Goal: Information Seeking & Learning: Learn about a topic

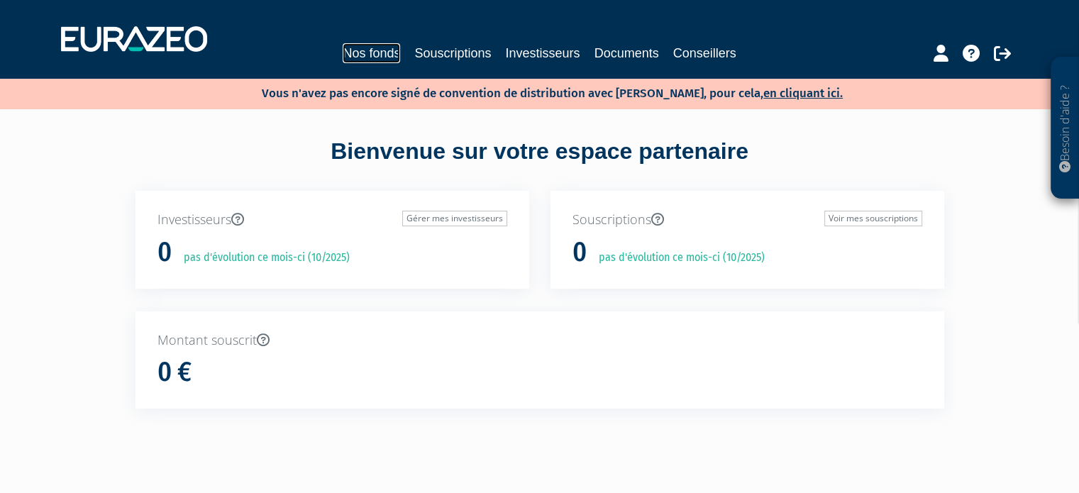
click at [386, 53] on link "Nos fonds" at bounding box center [371, 53] width 57 height 20
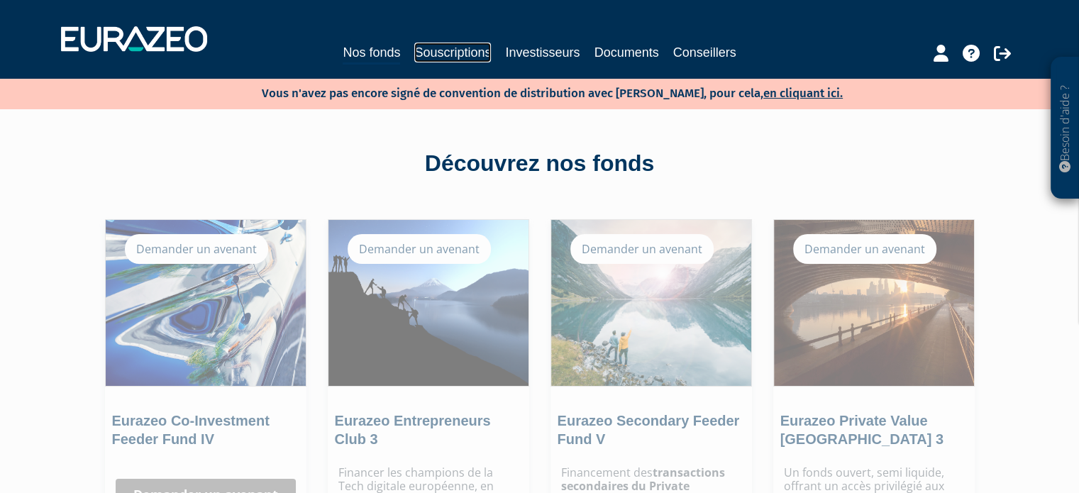
click at [442, 47] on link "Souscriptions" at bounding box center [452, 53] width 77 height 20
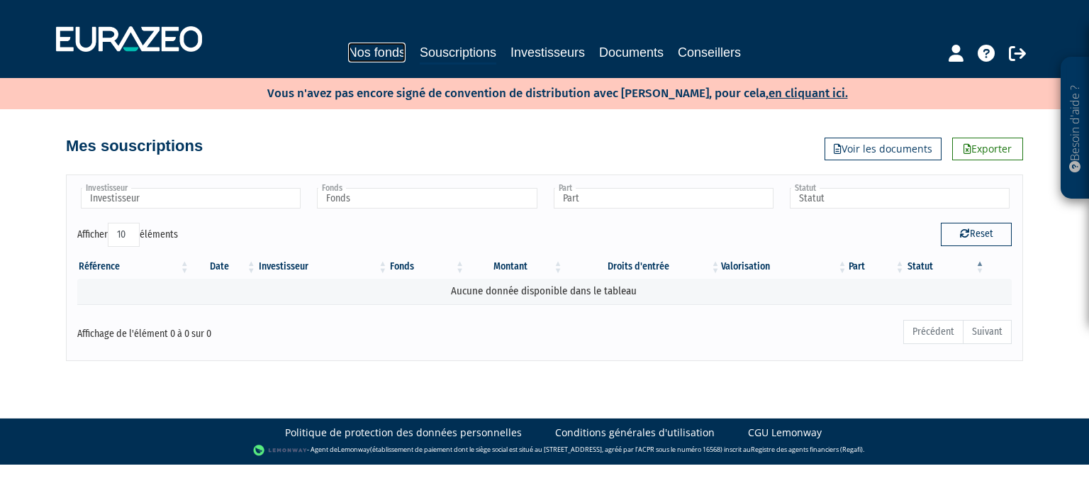
click at [398, 52] on link "Nos fonds" at bounding box center [376, 53] width 57 height 20
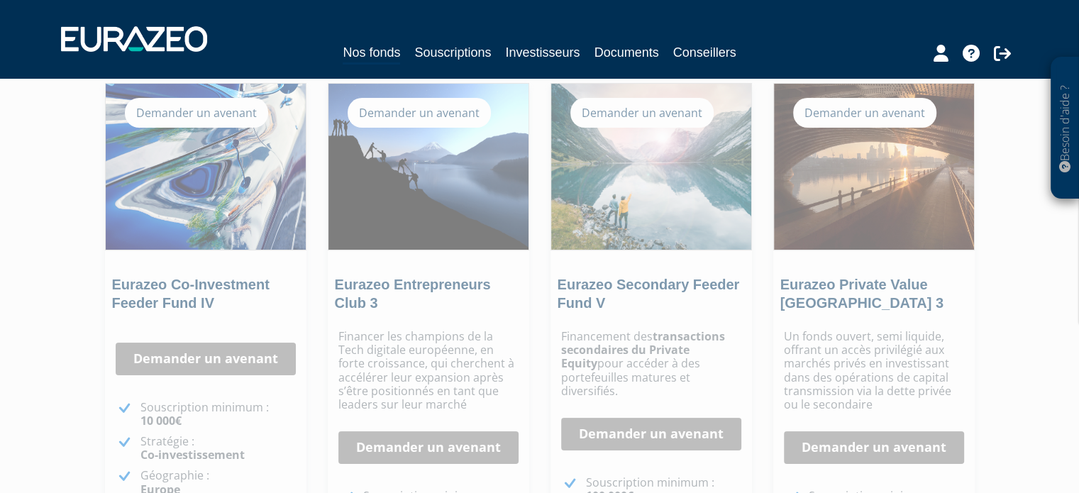
scroll to position [142, 0]
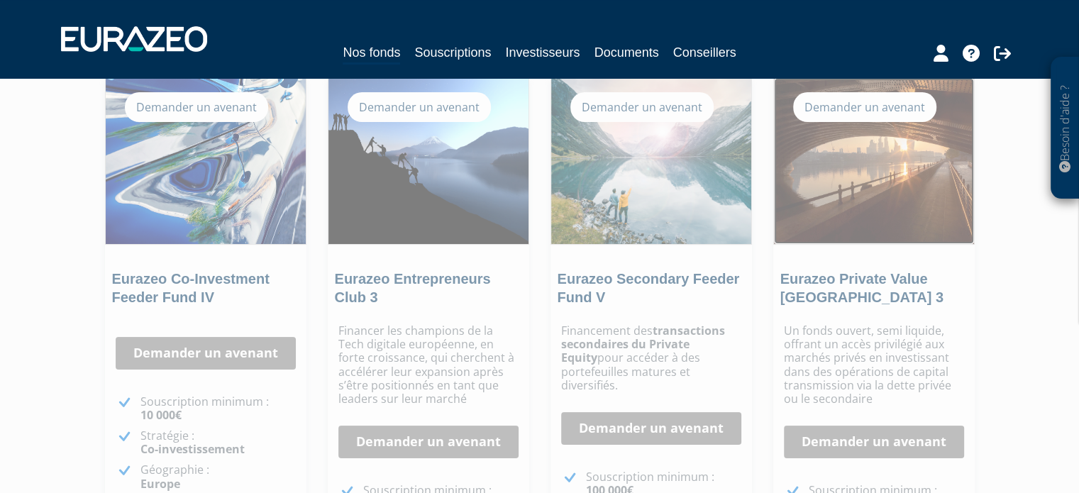
click at [923, 196] on img at bounding box center [874, 161] width 200 height 166
